Goal: Task Accomplishment & Management: Manage account settings

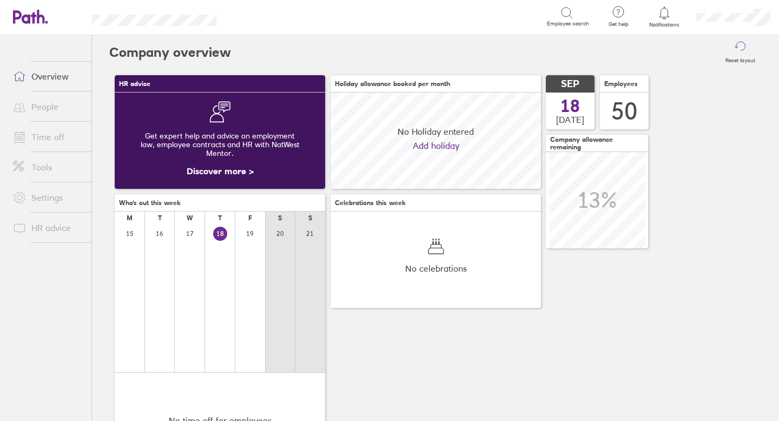
scroll to position [96, 210]
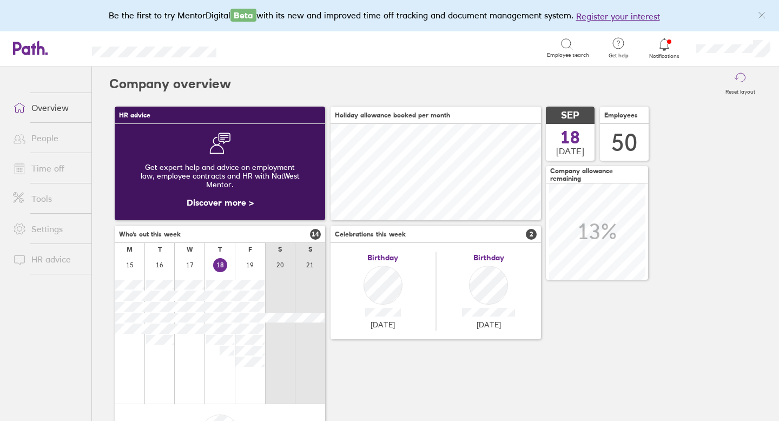
click at [667, 45] on icon at bounding box center [663, 44] width 9 height 12
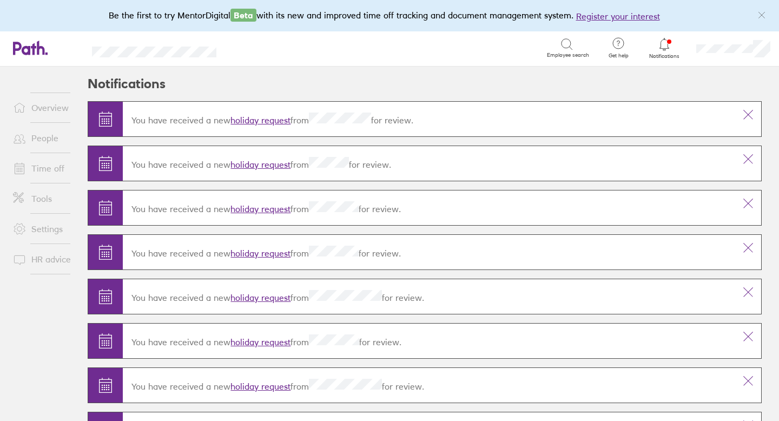
click at [277, 121] on link "holiday request" at bounding box center [260, 120] width 60 height 11
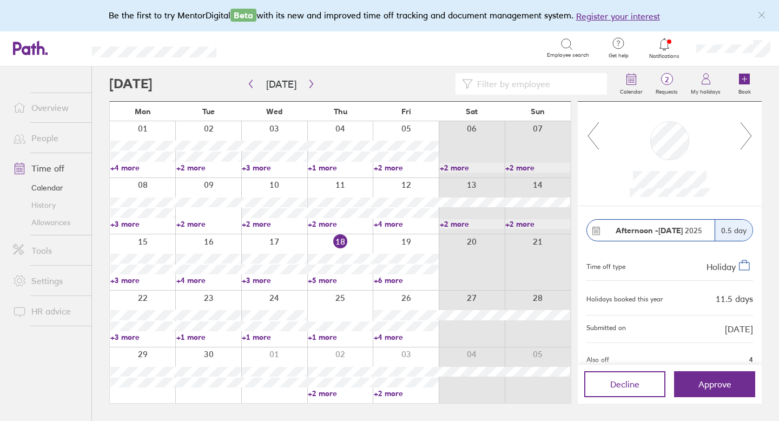
click at [747, 137] on icon at bounding box center [746, 135] width 14 height 29
click at [696, 382] on button "Approve" at bounding box center [714, 384] width 81 height 26
click at [623, 381] on span "Decline" at bounding box center [624, 384] width 29 height 10
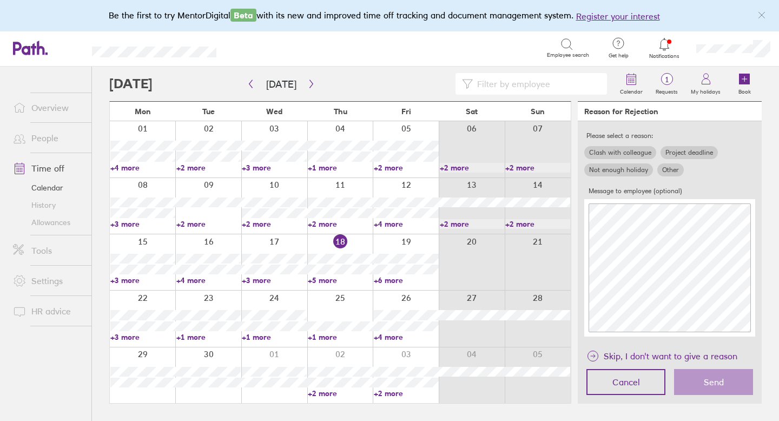
click at [668, 169] on label "Other" at bounding box center [670, 169] width 26 height 13
click at [0, 0] on input "Other" at bounding box center [0, 0] width 0 height 0
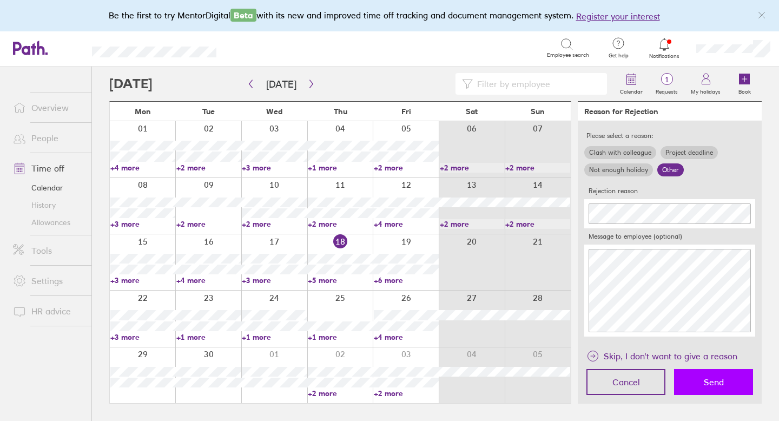
click at [708, 383] on span "Send" at bounding box center [713, 382] width 20 height 10
